Goal: Information Seeking & Learning: Learn about a topic

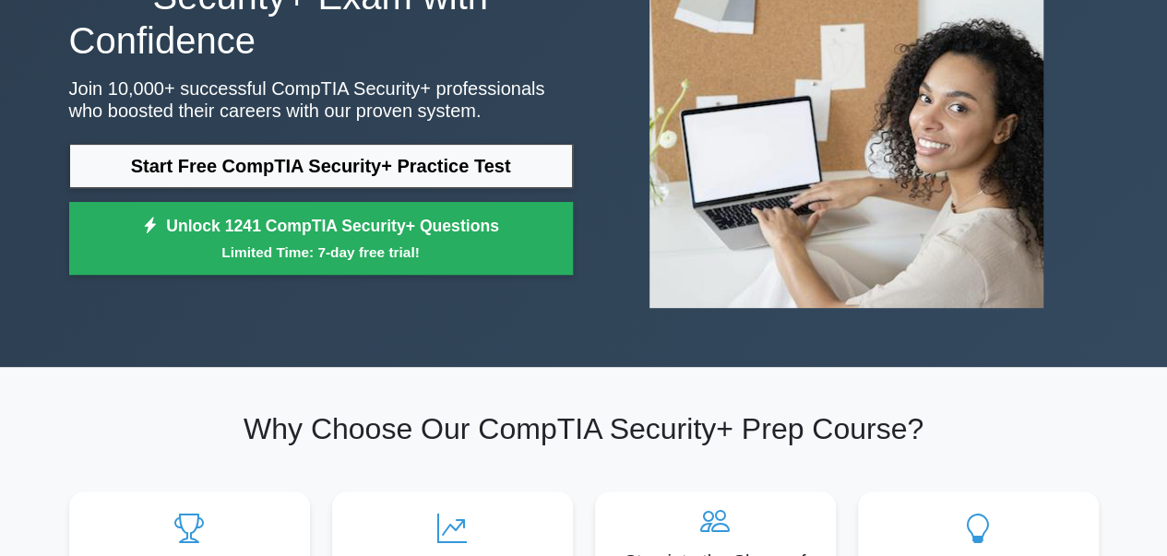
scroll to position [226, 0]
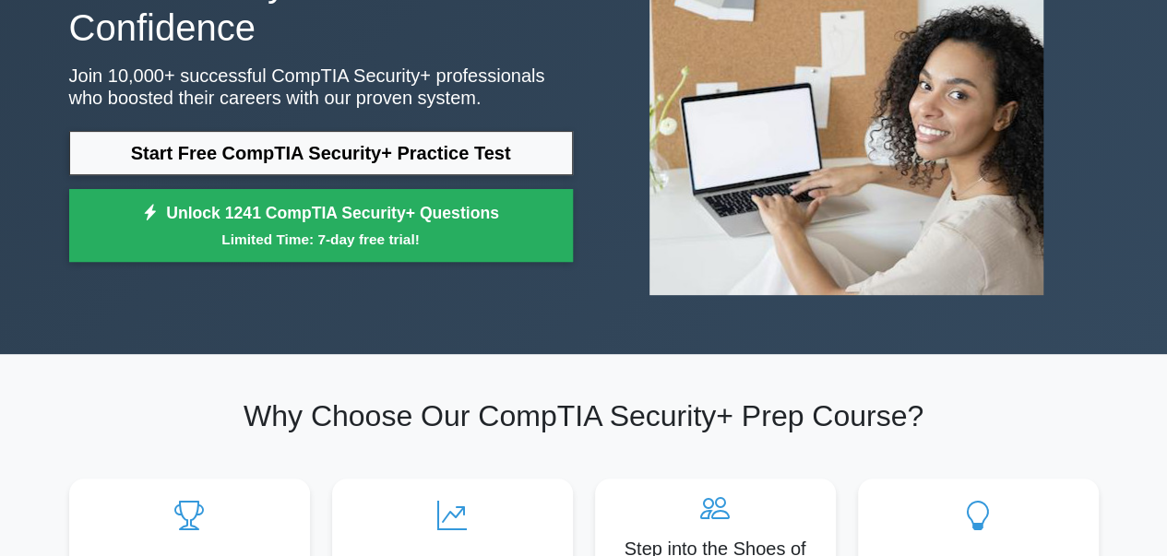
drag, startPoint x: 1177, startPoint y: 56, endPoint x: 1178, endPoint y: 78, distance: 22.2
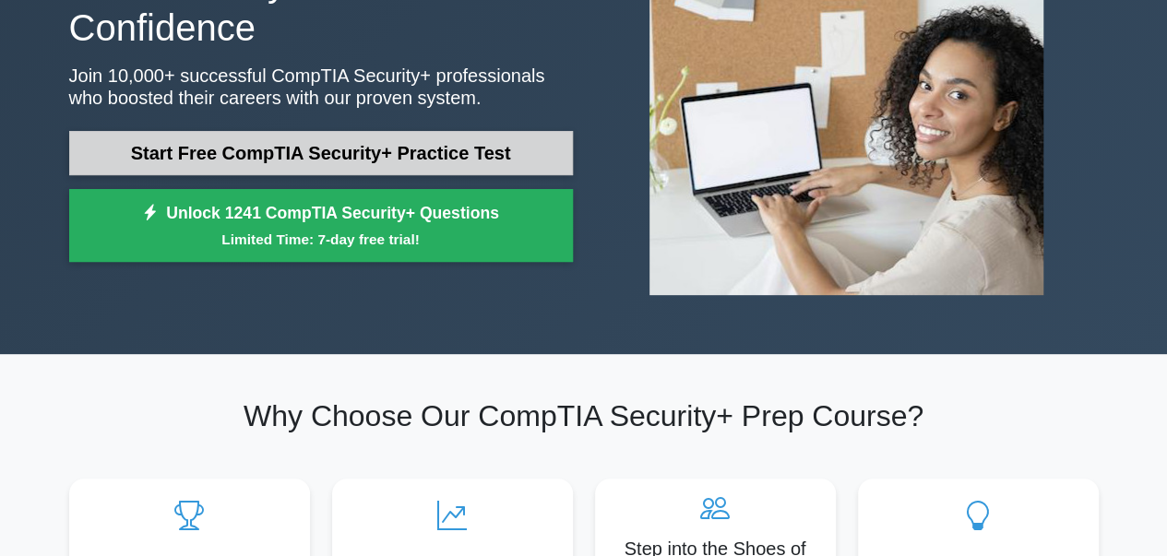
click at [531, 150] on link "Start Free CompTIA Security+ Practice Test" at bounding box center [321, 153] width 504 height 44
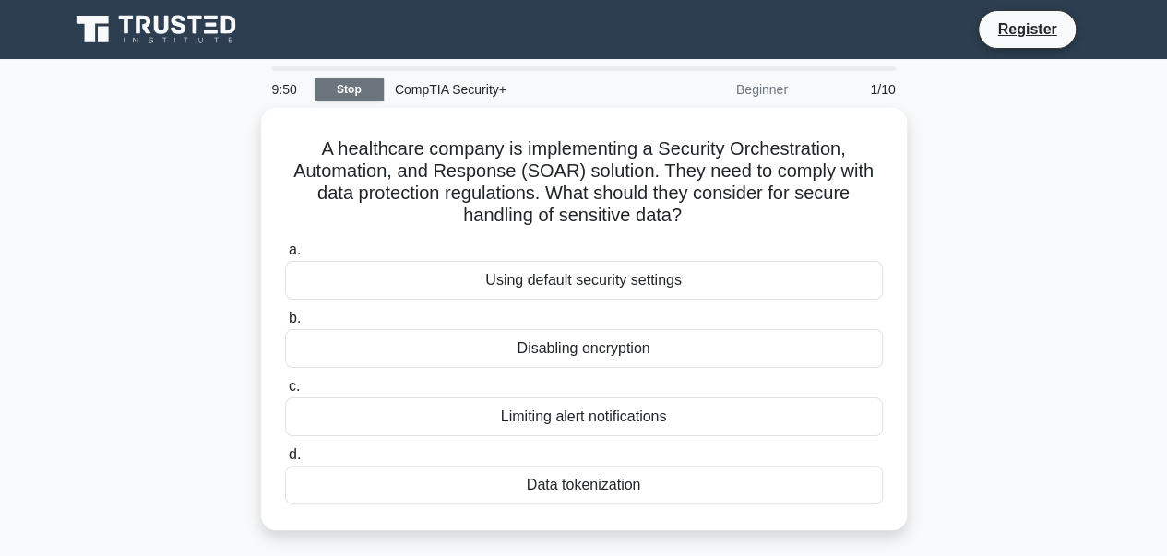
click at [360, 90] on link "Stop" at bounding box center [349, 89] width 69 height 23
click at [330, 91] on link "Stop" at bounding box center [349, 89] width 69 height 23
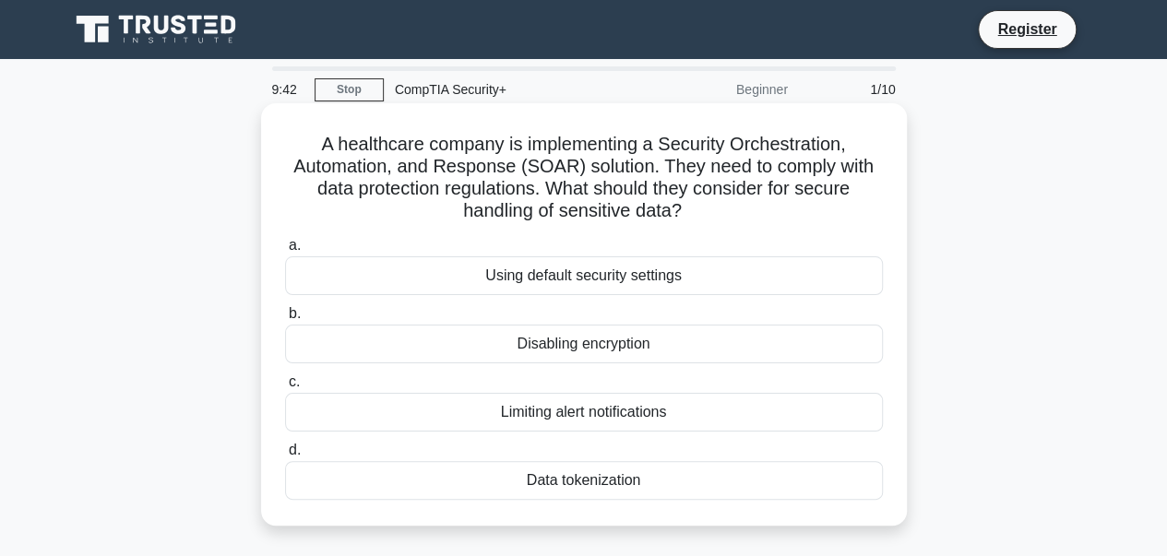
click at [490, 230] on div "A healthcare company is implementing a Security Orchestration, Automation, and …" at bounding box center [583, 315] width 631 height 408
click at [616, 268] on div "Using default security settings" at bounding box center [584, 275] width 598 height 39
click at [285, 252] on input "a. Using default security settings" at bounding box center [285, 246] width 0 height 12
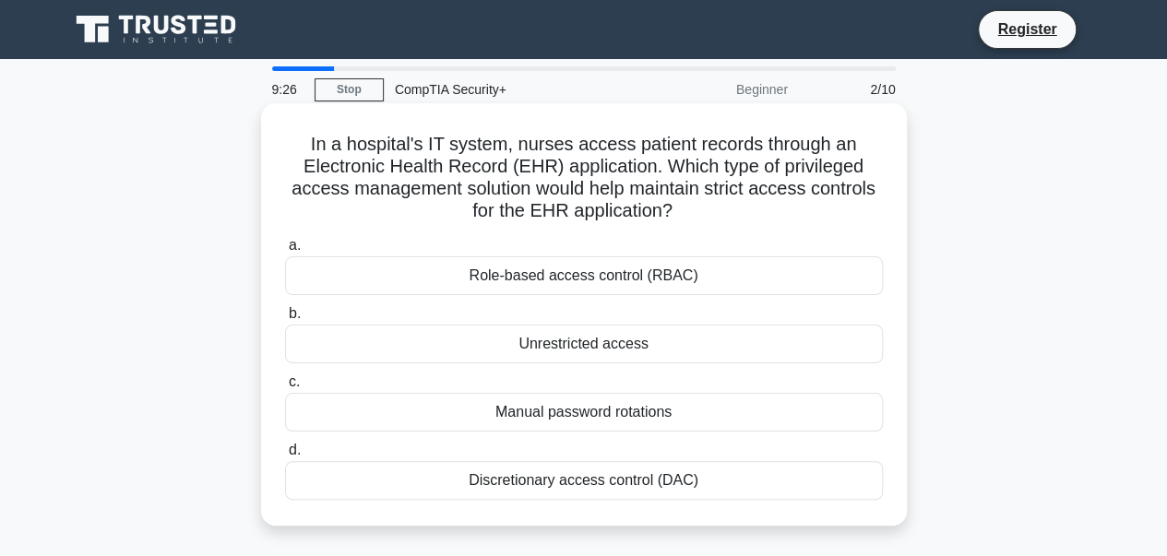
click at [556, 278] on div "Role-based access control (RBAC)" at bounding box center [584, 275] width 598 height 39
click at [285, 252] on input "a. Role-based access control (RBAC)" at bounding box center [285, 246] width 0 height 12
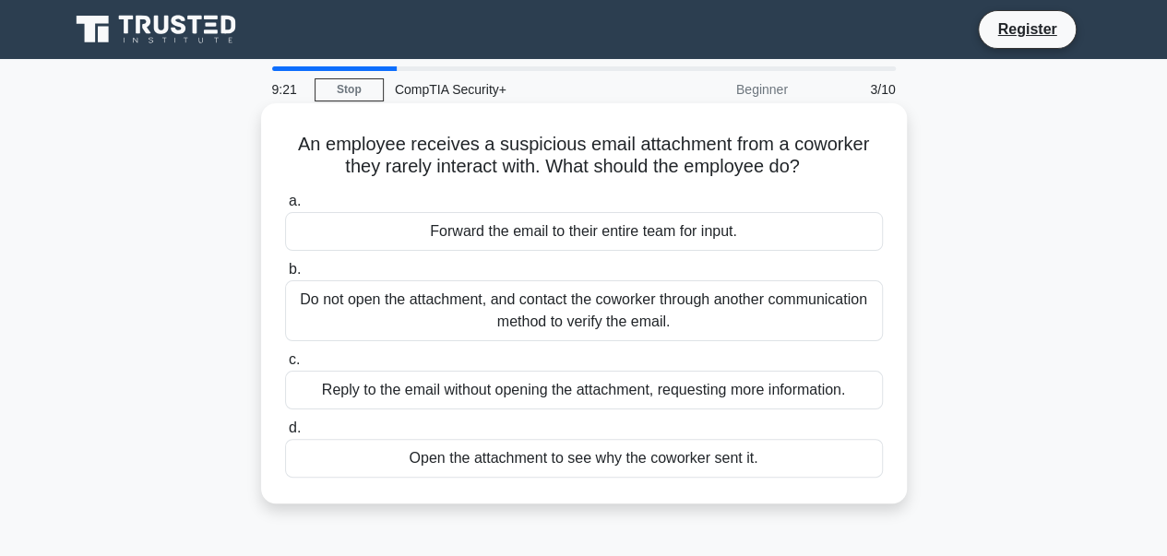
click at [613, 327] on div "Do not open the attachment, and contact the coworker through another communicat…" at bounding box center [584, 310] width 598 height 61
click at [285, 276] on input "b. Do not open the attachment, and contact the coworker through another communi…" at bounding box center [285, 270] width 0 height 12
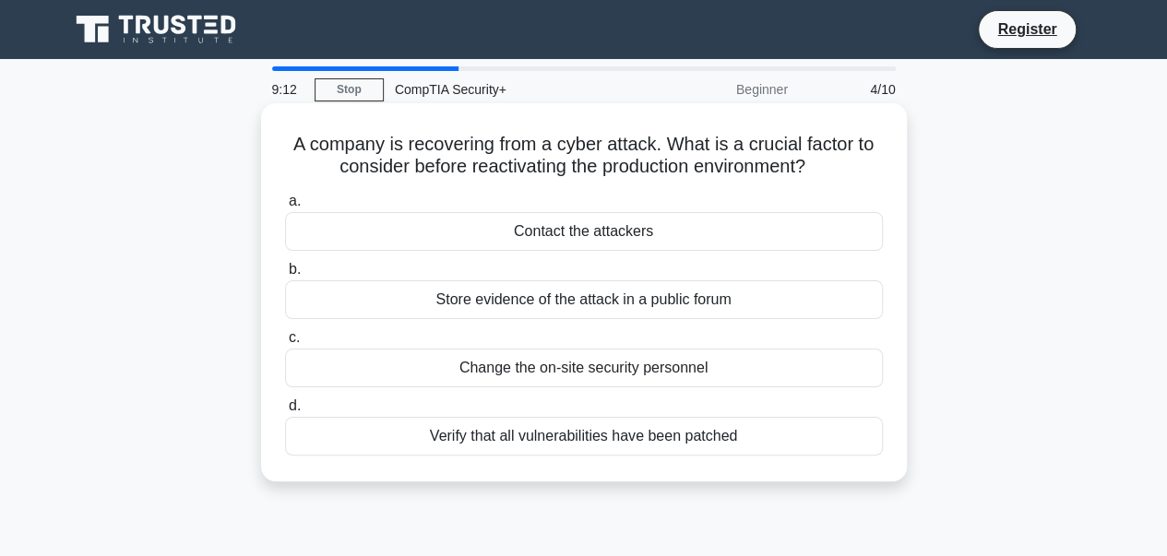
click at [561, 230] on div "Contact the attackers" at bounding box center [584, 231] width 598 height 39
click at [285, 208] on input "a. Contact the attackers" at bounding box center [285, 202] width 0 height 12
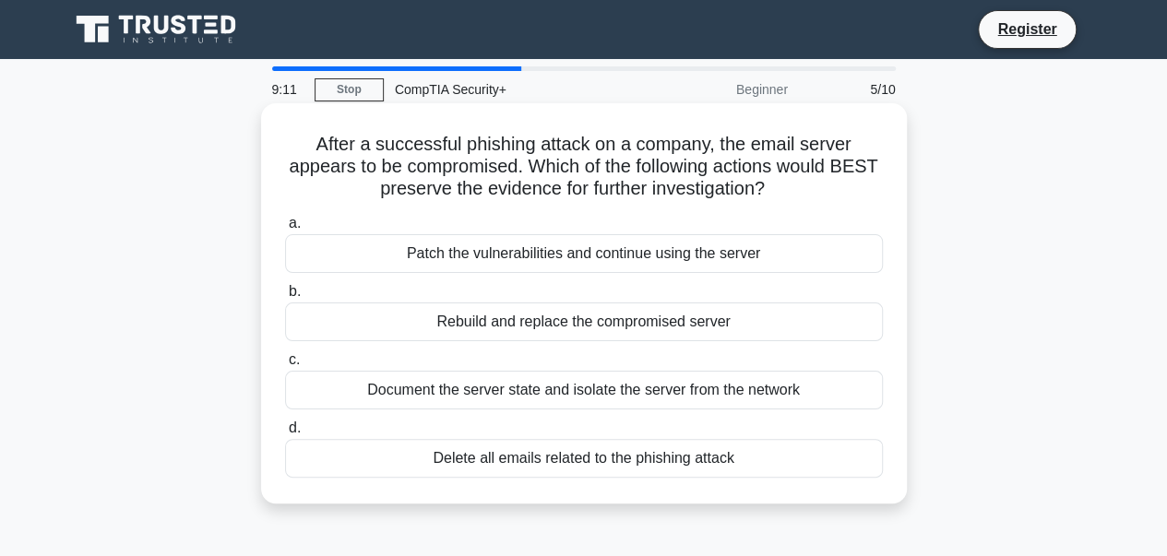
click at [564, 257] on div "Patch the vulnerabilities and continue using the server" at bounding box center [584, 253] width 598 height 39
click at [285, 230] on input "a. Patch the vulnerabilities and continue using the server" at bounding box center [285, 224] width 0 height 12
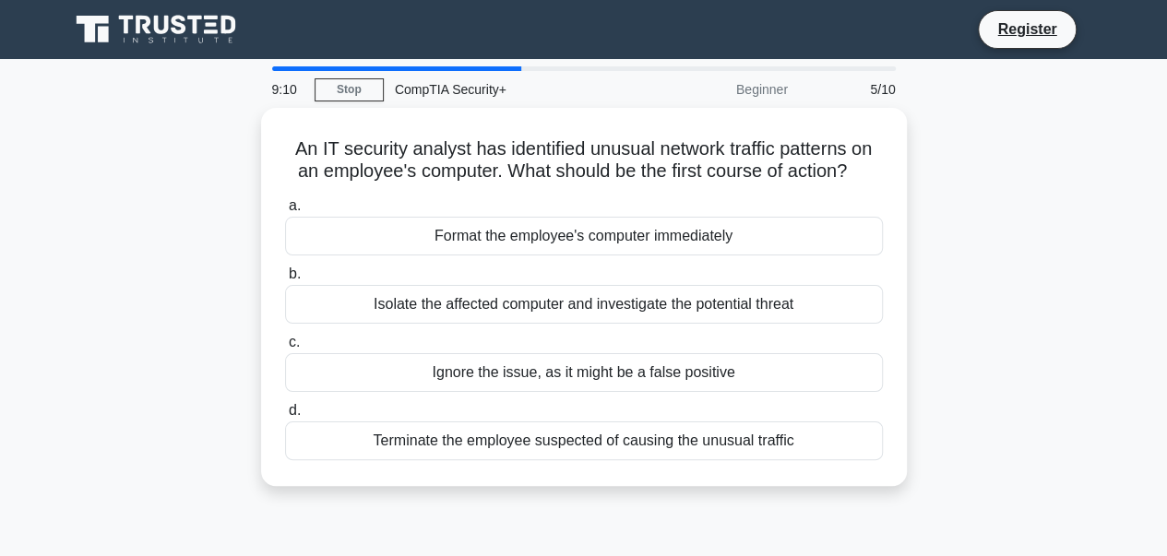
click at [564, 257] on div "a. Format the employee's computer immediately b. Isolate the affected computer …" at bounding box center [584, 327] width 620 height 273
click at [563, 244] on div at bounding box center [563, 244] width 0 height 0
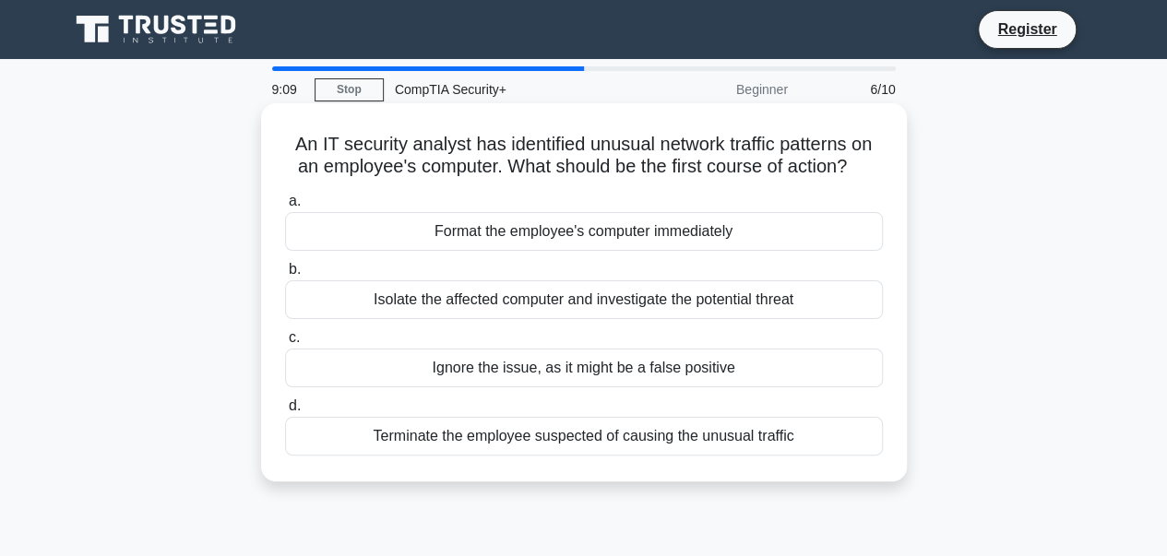
click at [660, 239] on div "Format the employee's computer immediately" at bounding box center [584, 231] width 598 height 39
click at [285, 208] on input "a. Format the employee's computer immediately" at bounding box center [285, 202] width 0 height 12
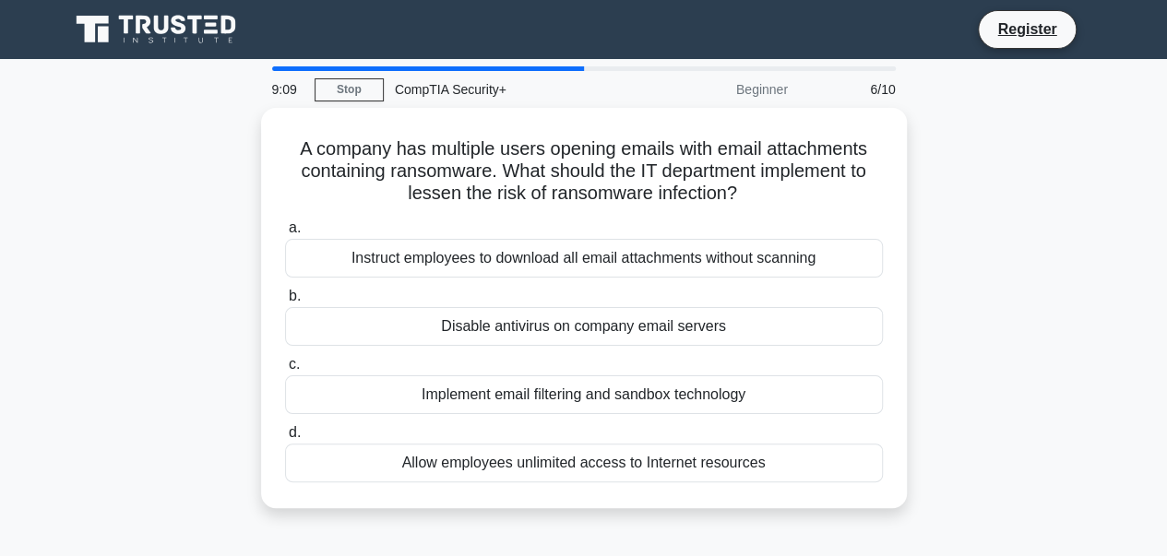
click at [660, 239] on label "a. Instruct employees to download all email attachments without scanning" at bounding box center [584, 247] width 598 height 61
click at [285, 234] on input "a. Instruct employees to download all email attachments without scanning" at bounding box center [285, 228] width 0 height 12
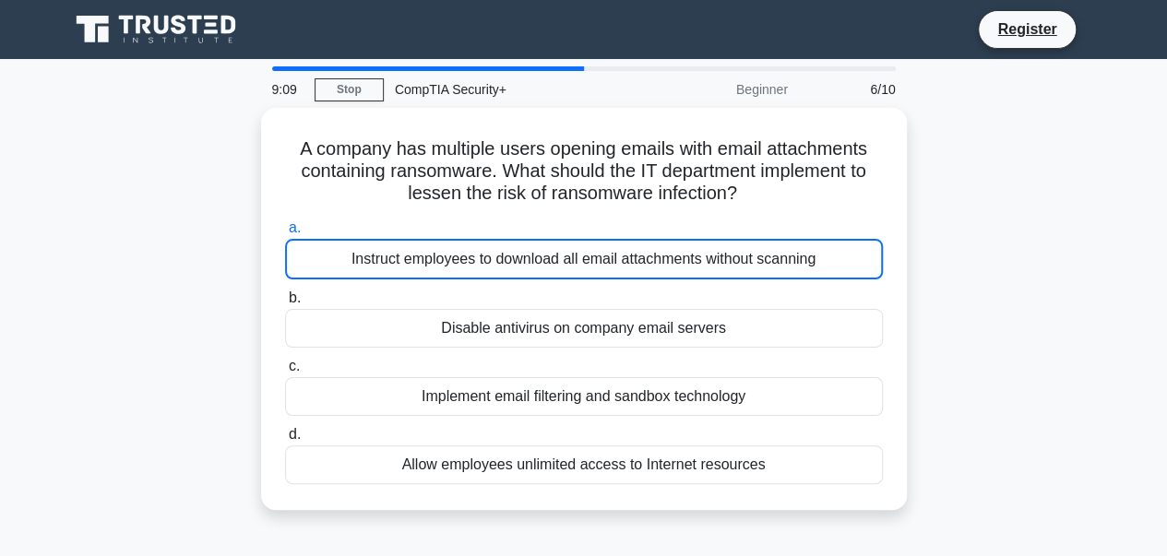
click at [660, 239] on div "Instruct employees to download all email attachments without scanning" at bounding box center [584, 259] width 598 height 41
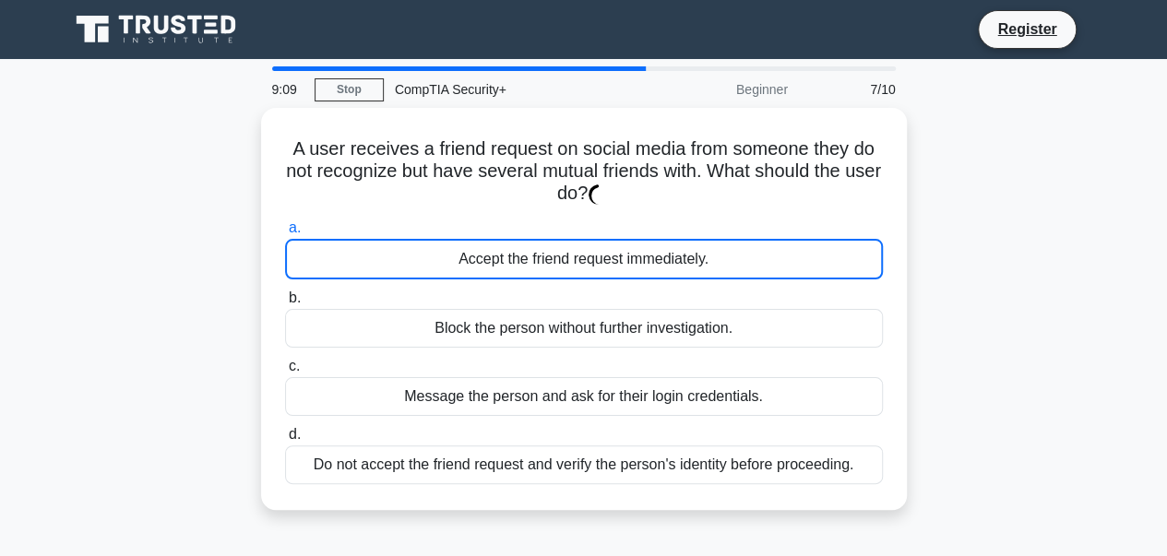
click at [660, 239] on div "Accept the friend request immediately." at bounding box center [584, 259] width 598 height 41
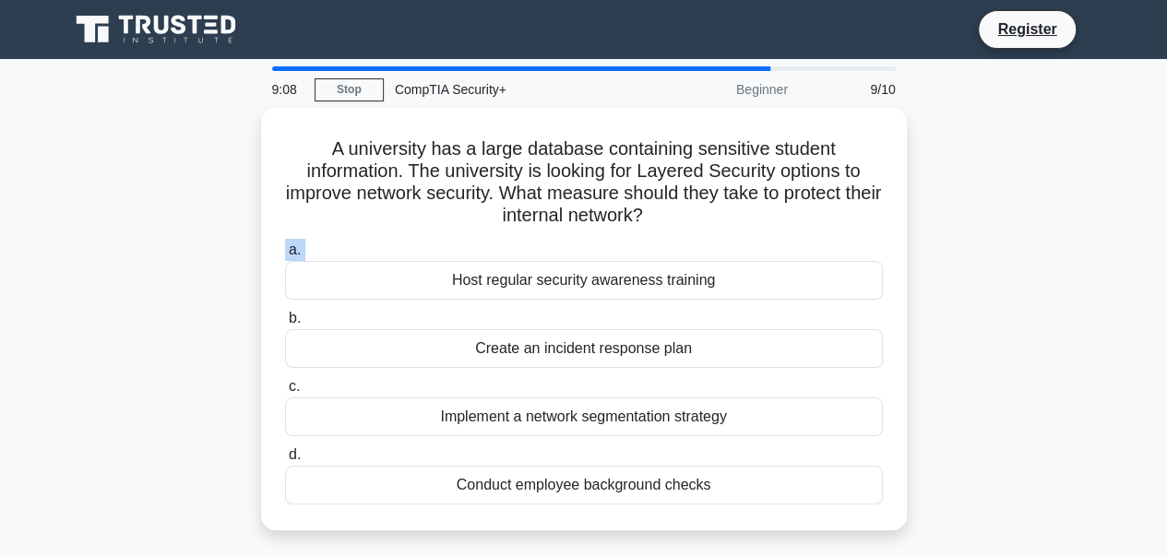
click at [660, 239] on label "a. Host regular security awareness training" at bounding box center [584, 269] width 598 height 61
click at [285, 244] on input "a. Host regular security awareness training" at bounding box center [285, 250] width 0 height 12
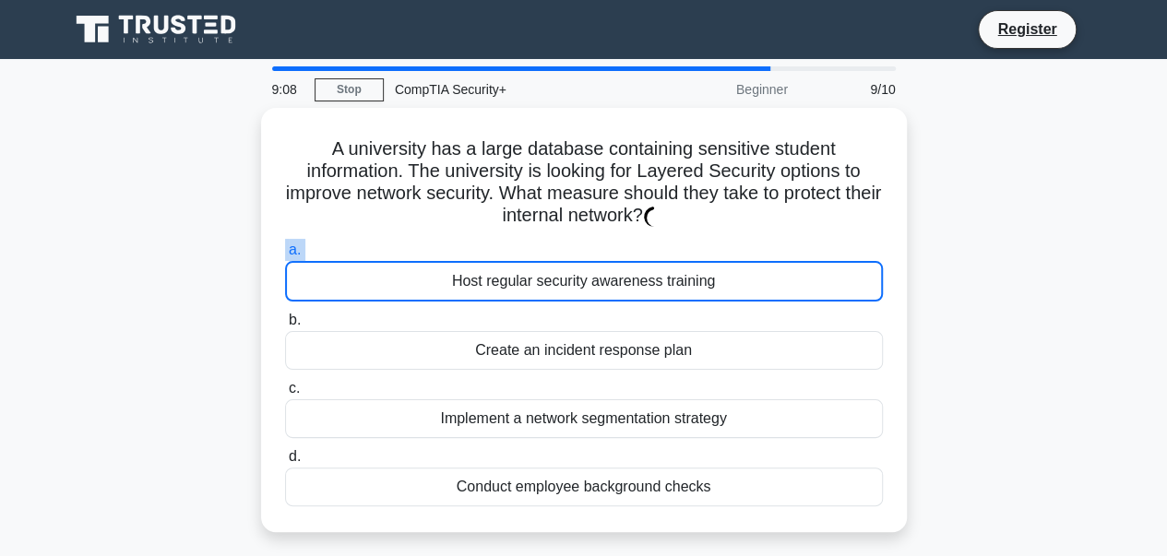
click at [660, 239] on label "a. Host regular security awareness training" at bounding box center [584, 270] width 598 height 63
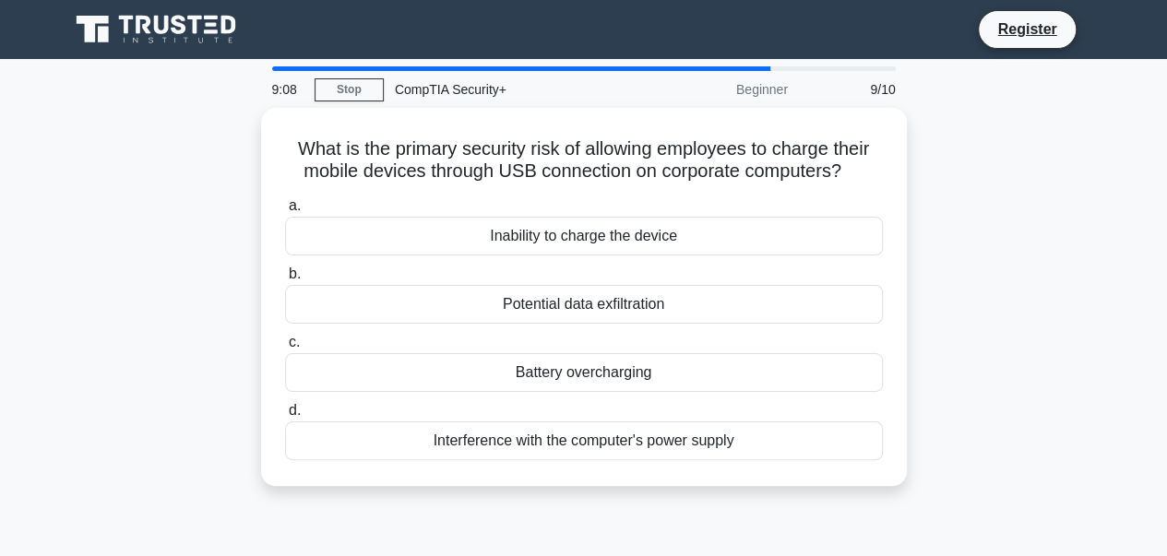
click at [660, 239] on div "Inability to charge the device" at bounding box center [584, 236] width 598 height 39
click at [285, 212] on input "a. Inability to charge the device" at bounding box center [285, 206] width 0 height 12
